Goal: Information Seeking & Learning: Learn about a topic

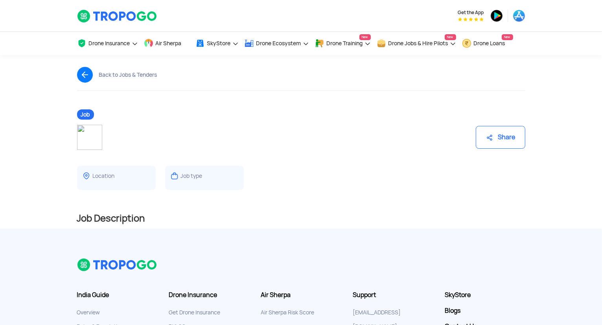
click at [106, 176] on div "Location" at bounding box center [104, 175] width 22 height 7
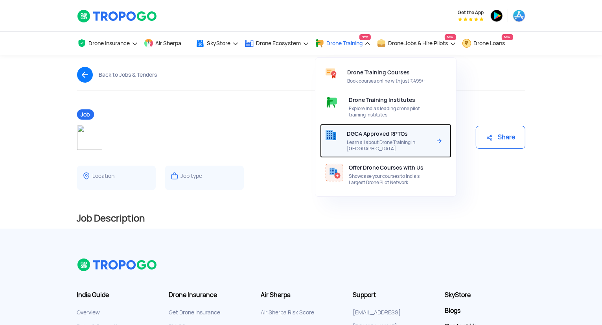
click at [375, 139] on span "Learn all about Drone Training in [GEOGRAPHIC_DATA]" at bounding box center [389, 145] width 85 height 13
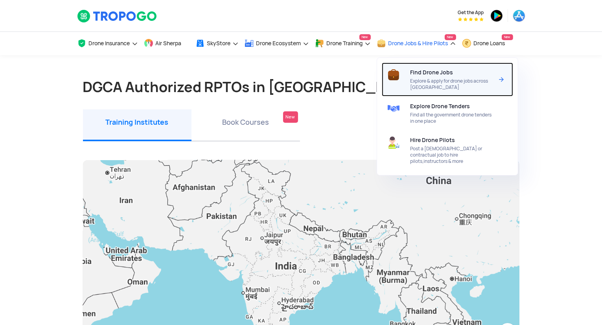
click at [440, 73] on span "Find Drone Jobs" at bounding box center [432, 72] width 43 height 6
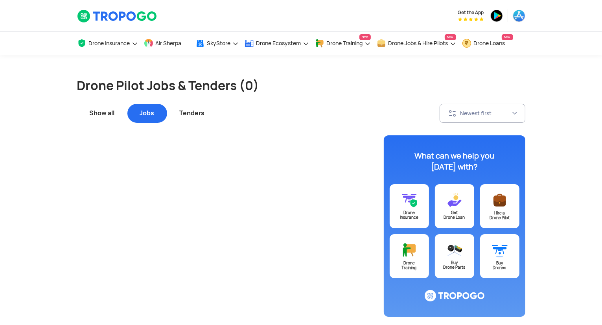
click at [192, 114] on div "Tenders" at bounding box center [192, 113] width 50 height 19
click at [151, 112] on div "Jobs" at bounding box center [147, 113] width 40 height 19
click at [102, 107] on div "Show all" at bounding box center [102, 113] width 50 height 19
click at [127, 163] on div "What can we help you [DATE] with? Drone Insurance Get Drone Loan Hire a Drone P…" at bounding box center [301, 271] width 460 height 272
